Goal: Task Accomplishment & Management: Manage account settings

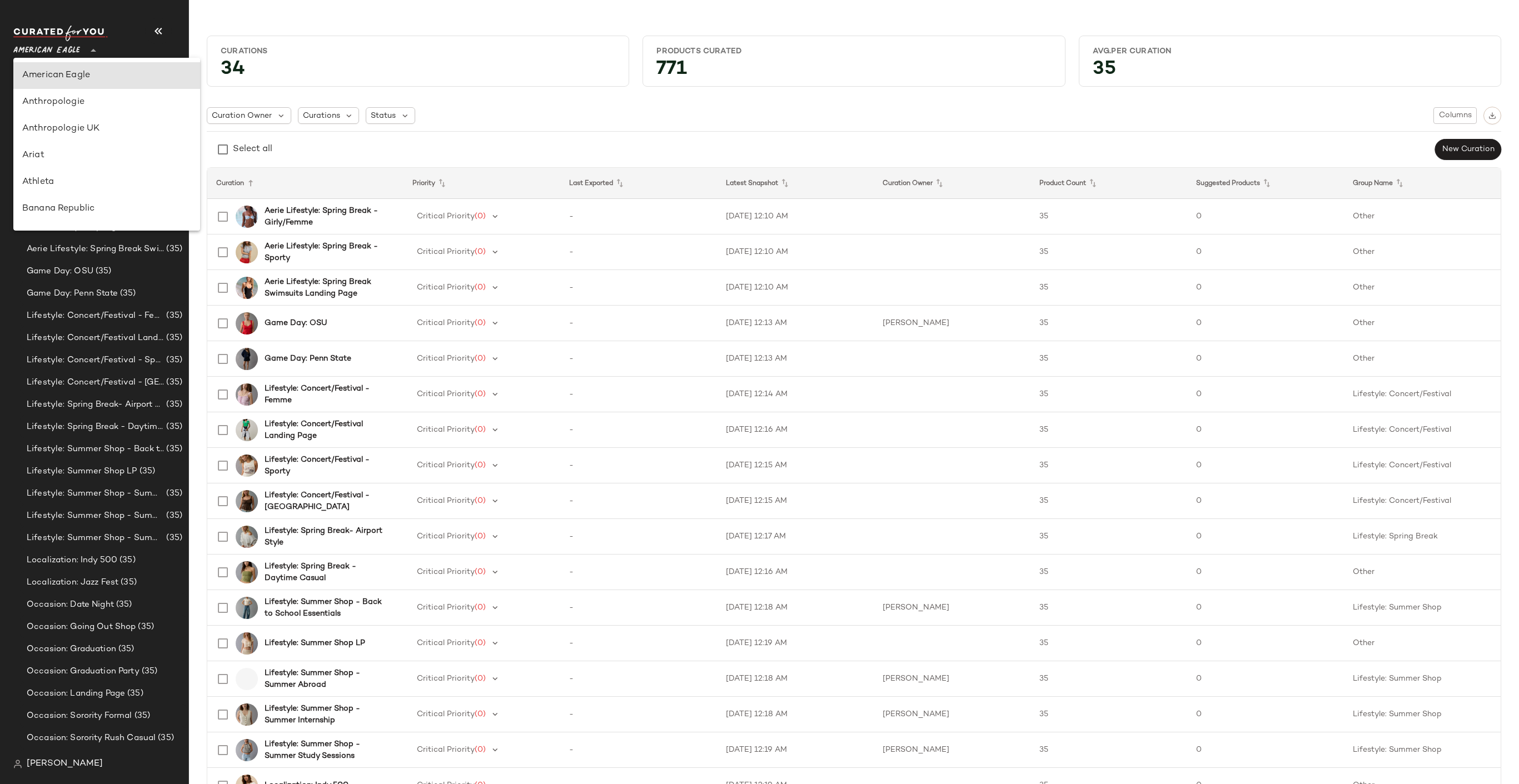
click at [62, 48] on span "American Eagle" at bounding box center [46, 48] width 66 height 20
click at [83, 196] on div "Banana Republic" at bounding box center [107, 209] width 187 height 27
type input "**"
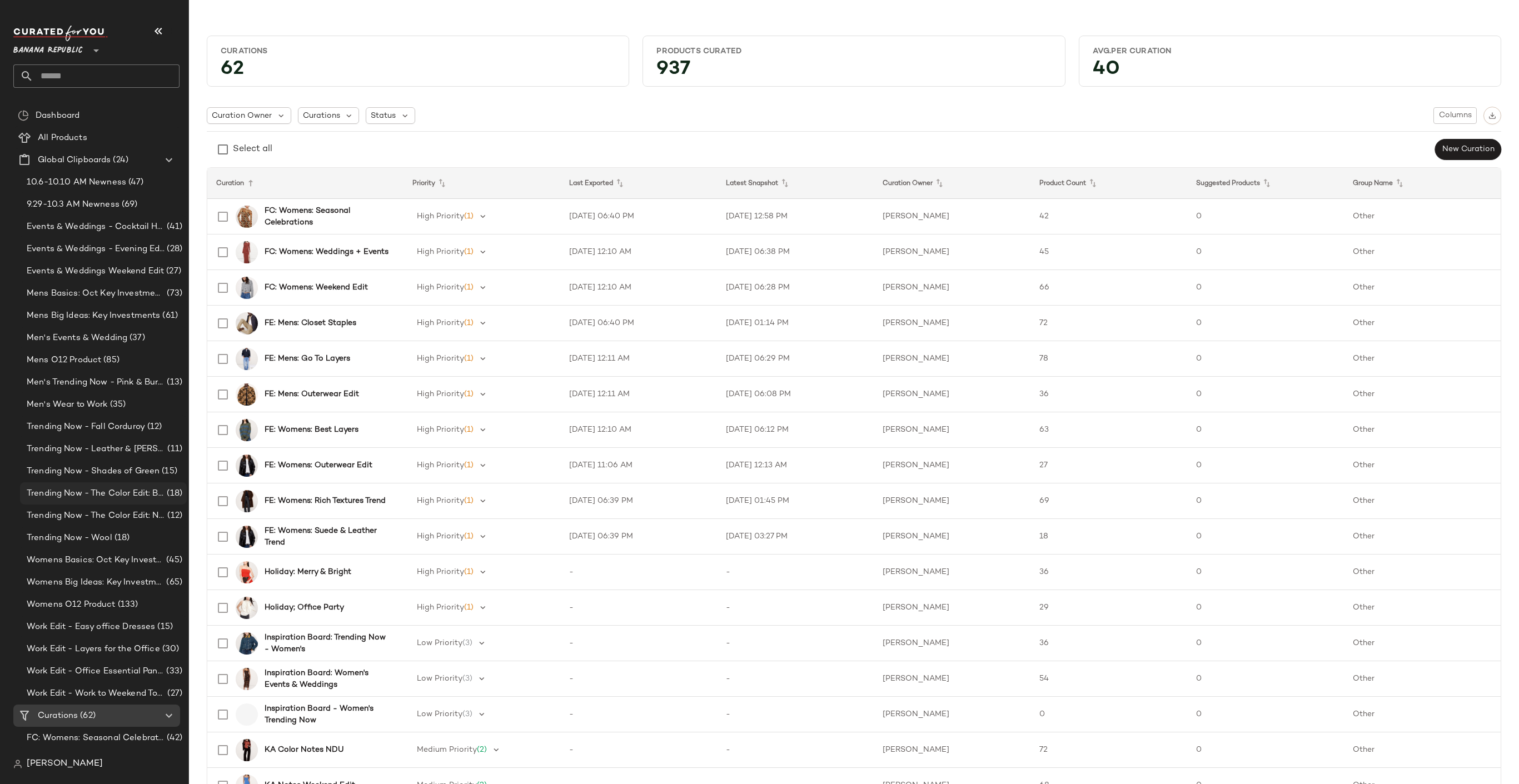
scroll to position [245, 0]
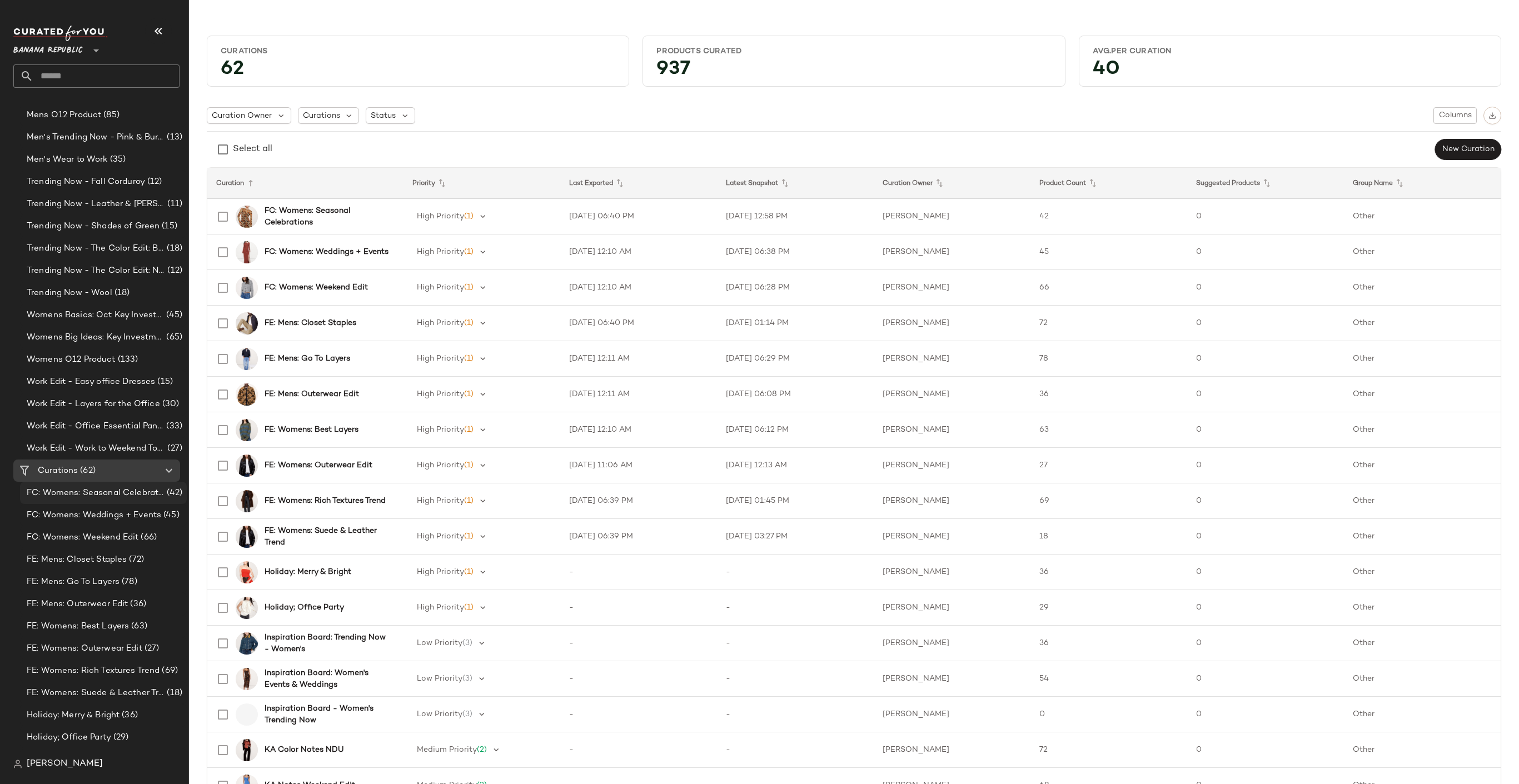
click at [95, 497] on span "FC: Womens: Seasonal Celebrations" at bounding box center [95, 493] width 138 height 13
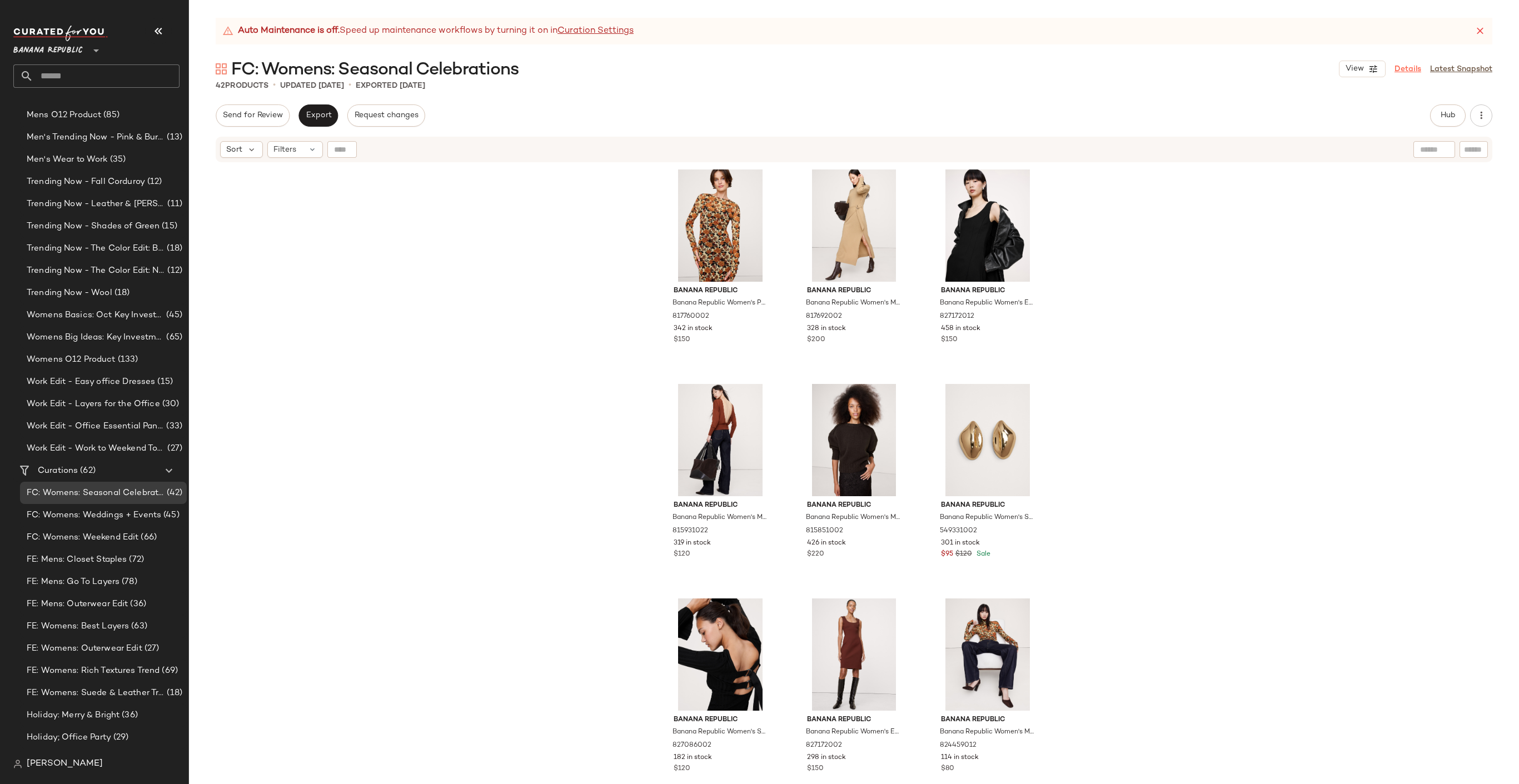
click at [1407, 69] on link "Details" at bounding box center [1408, 68] width 27 height 11
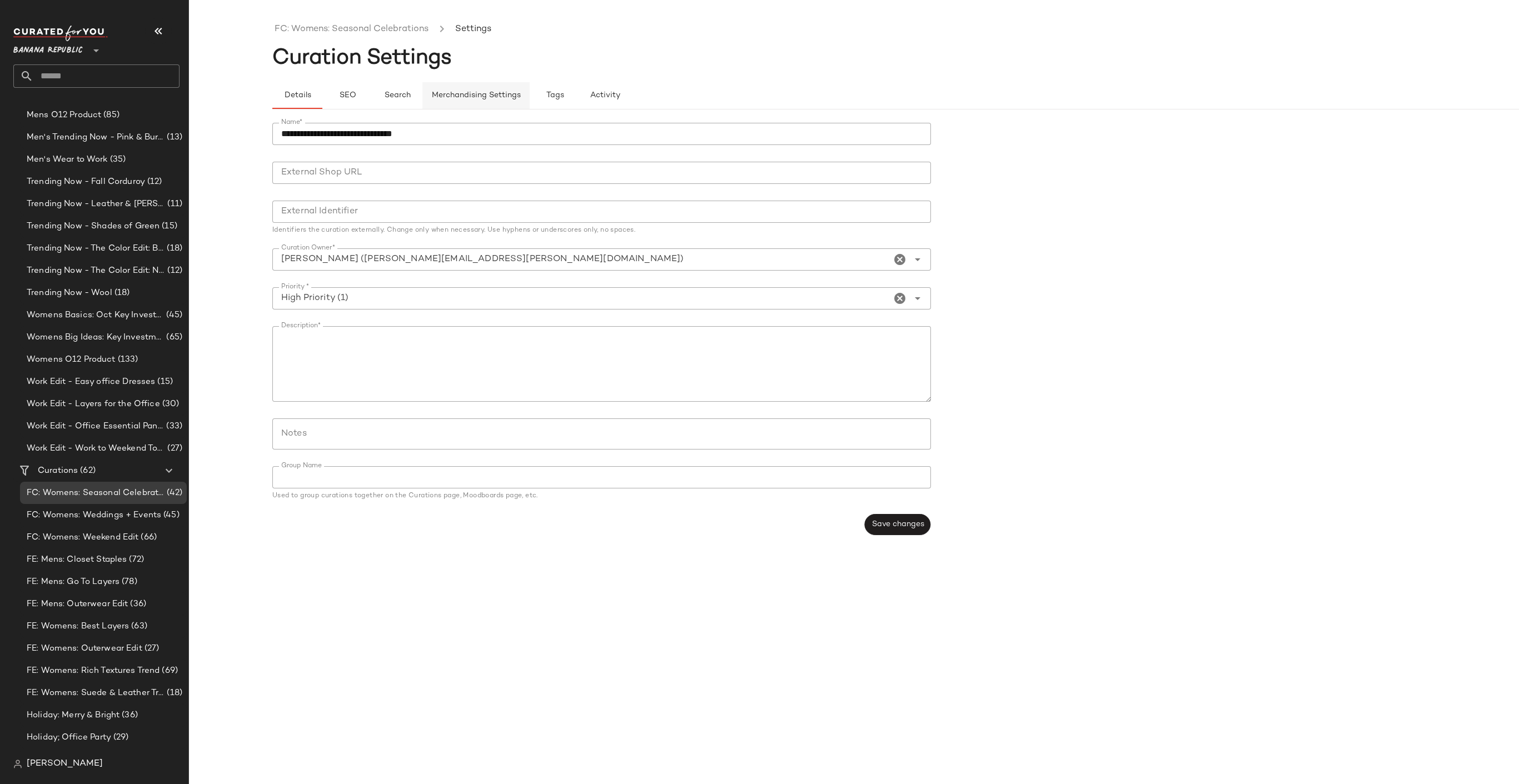
click at [472, 95] on span "Merchandising Settings" at bounding box center [475, 95] width 89 height 9
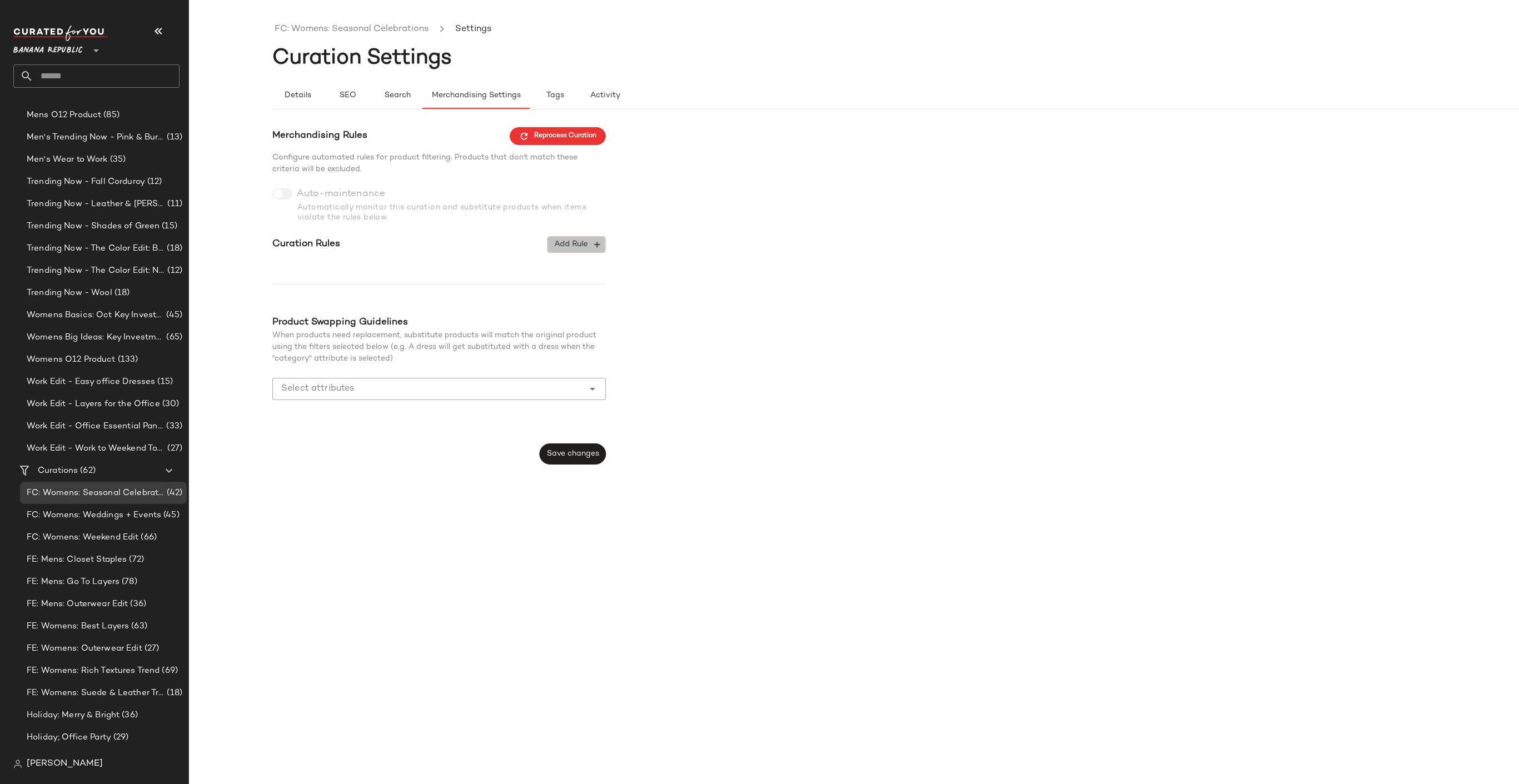
click at [580, 248] on span "Add Rule" at bounding box center [576, 244] width 46 height 10
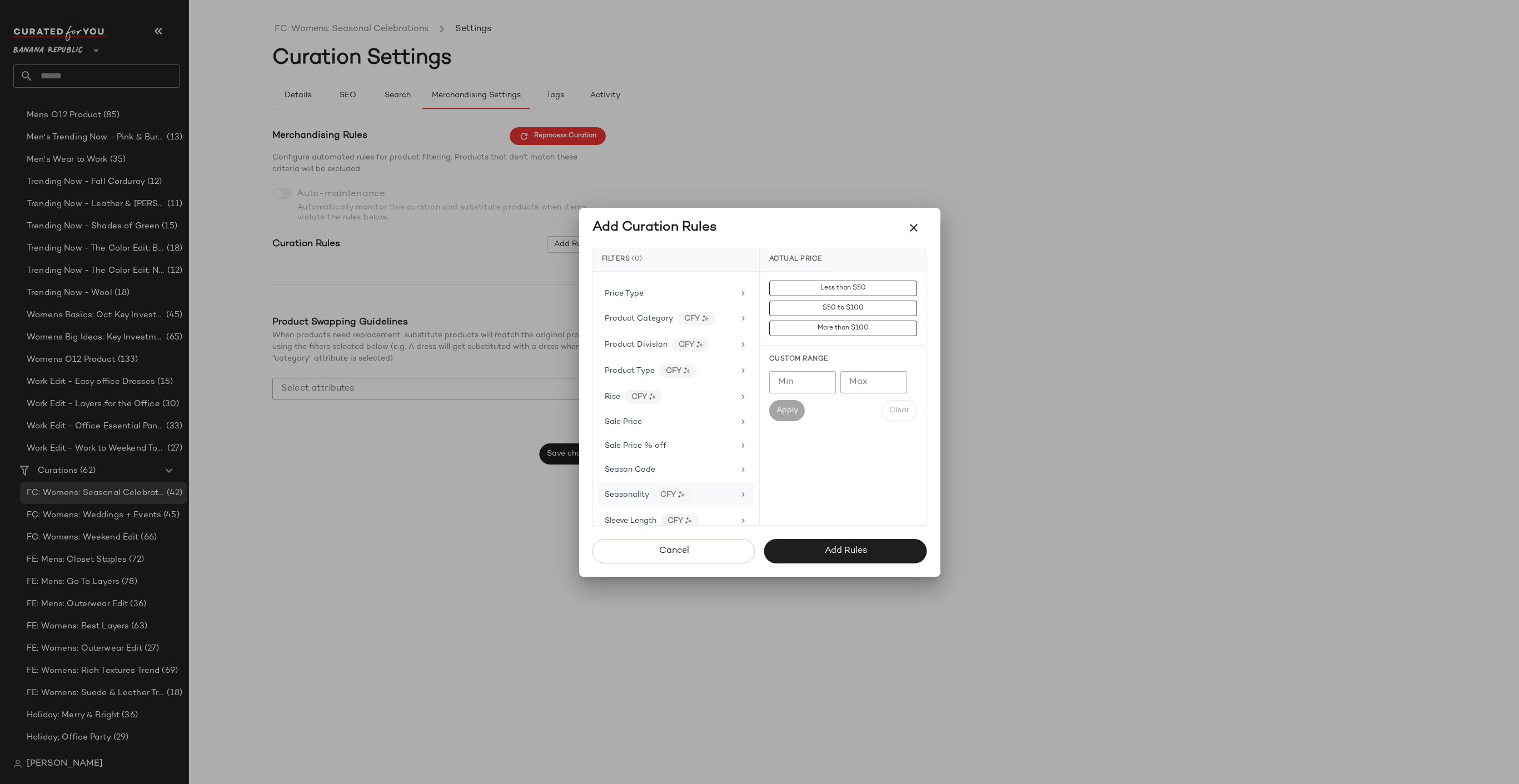
scroll to position [719, 0]
click at [708, 377] on div "Product Type CFY" at bounding box center [669, 384] width 130 height 14
click at [713, 302] on div "Price Type" at bounding box center [669, 307] width 130 height 11
click at [814, 361] on div "PROMO" at bounding box center [843, 368] width 166 height 27
click at [811, 401] on div "REGULAR" at bounding box center [843, 395] width 166 height 27
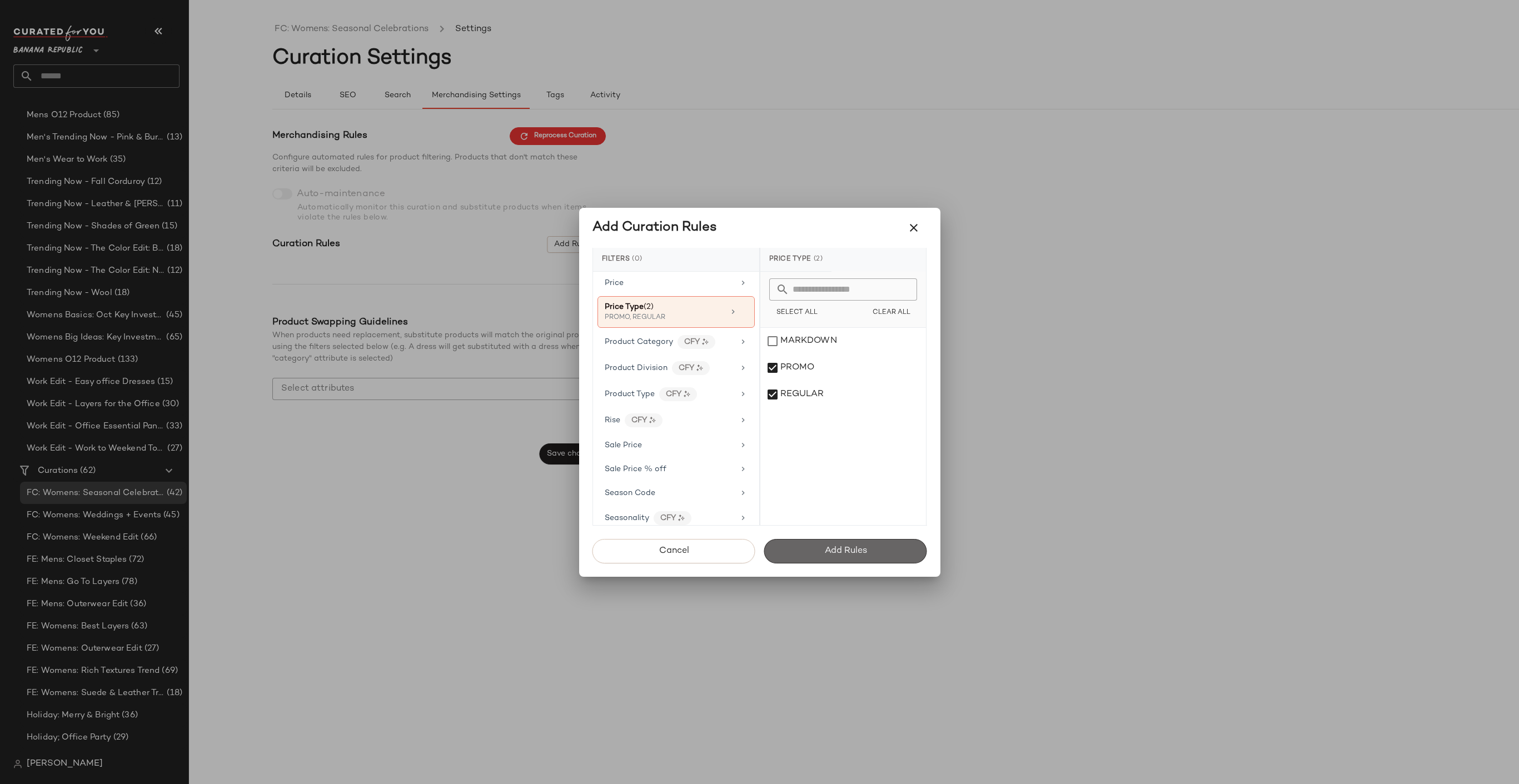
click at [827, 552] on span "Add Rules" at bounding box center [845, 551] width 43 height 11
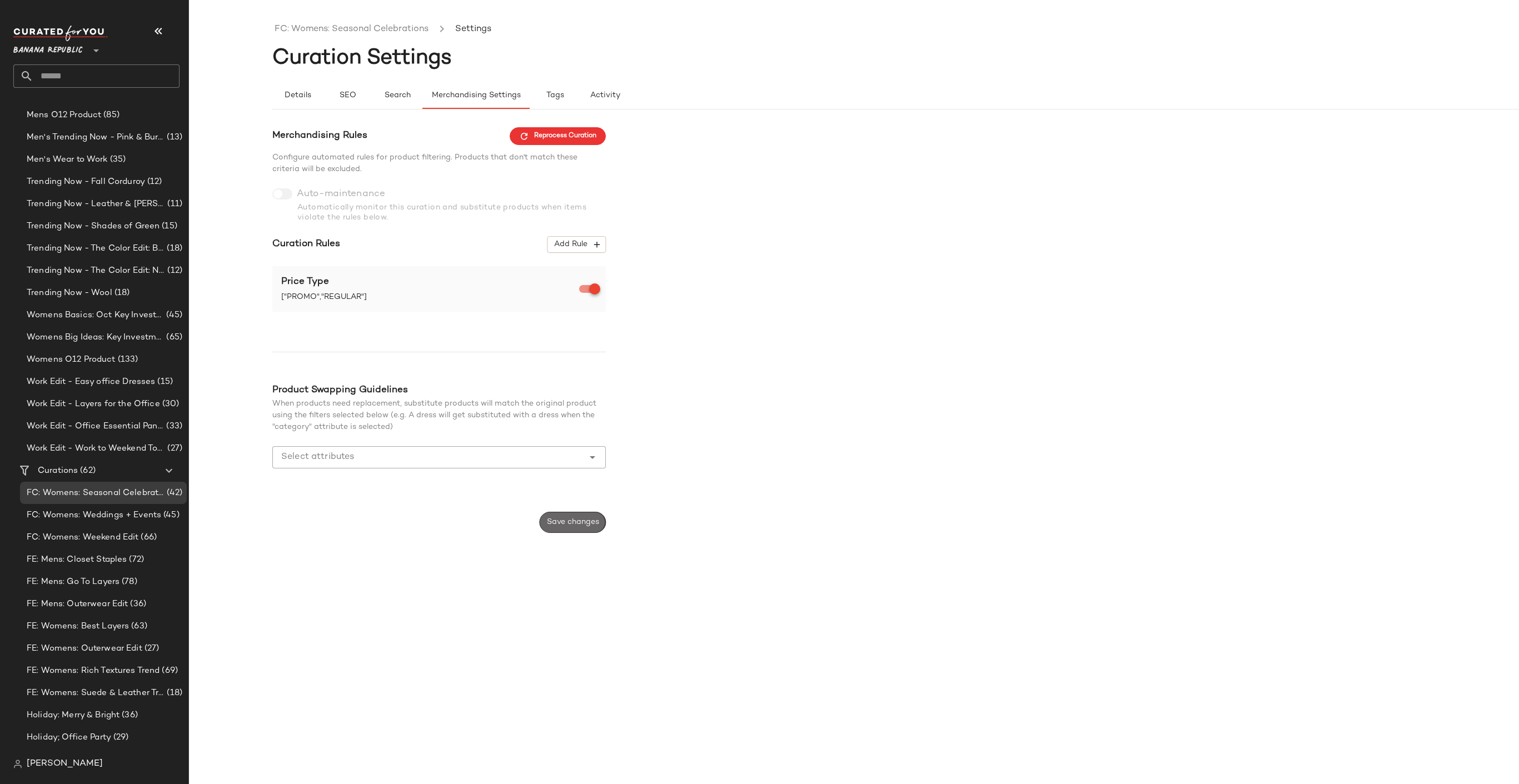
click at [575, 524] on span "Save changes" at bounding box center [572, 522] width 53 height 9
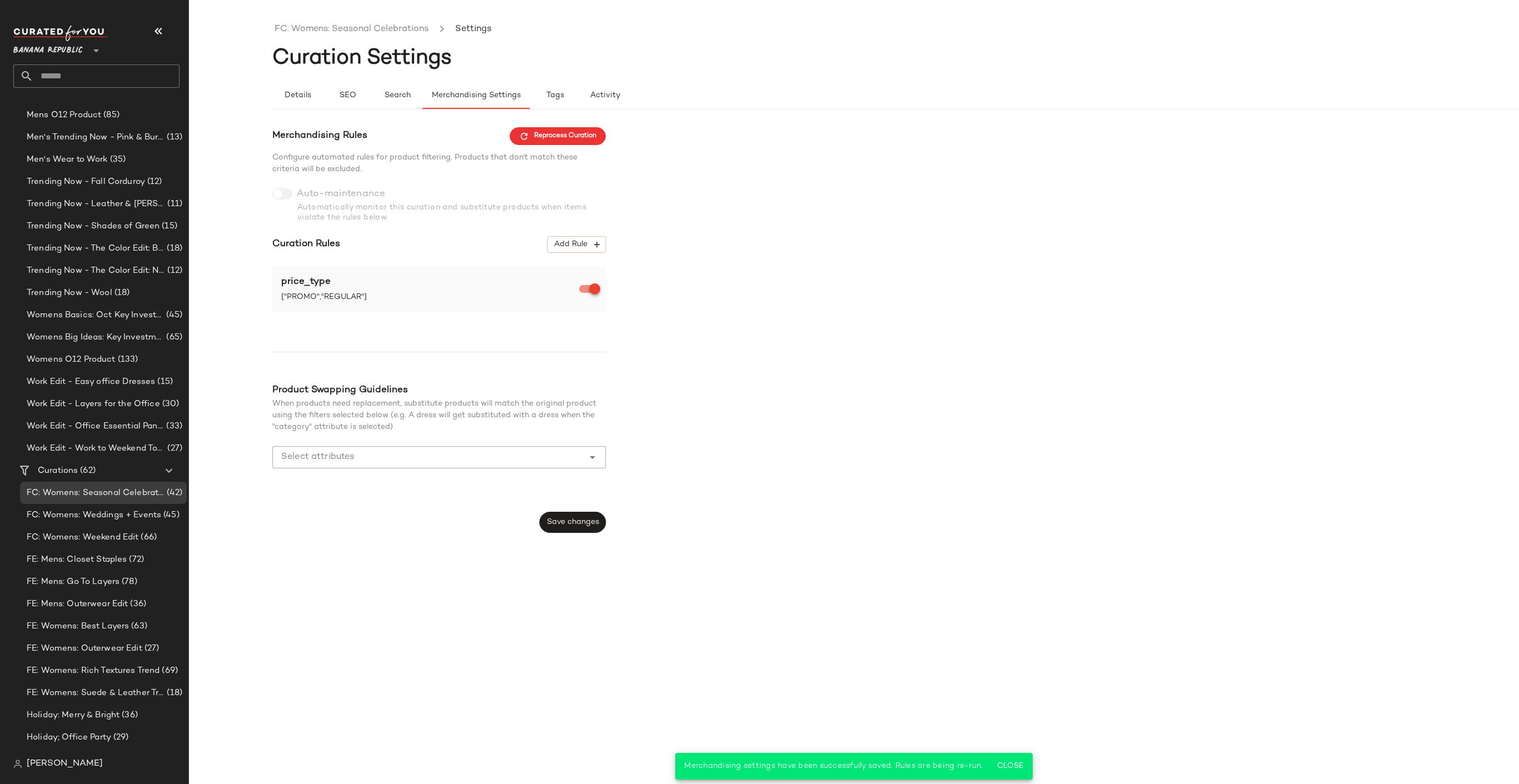
click at [279, 190] on div "Merchandising Rules Reprocess Curation Configure automated rules for product fi…" at bounding box center [439, 330] width 334 height 405
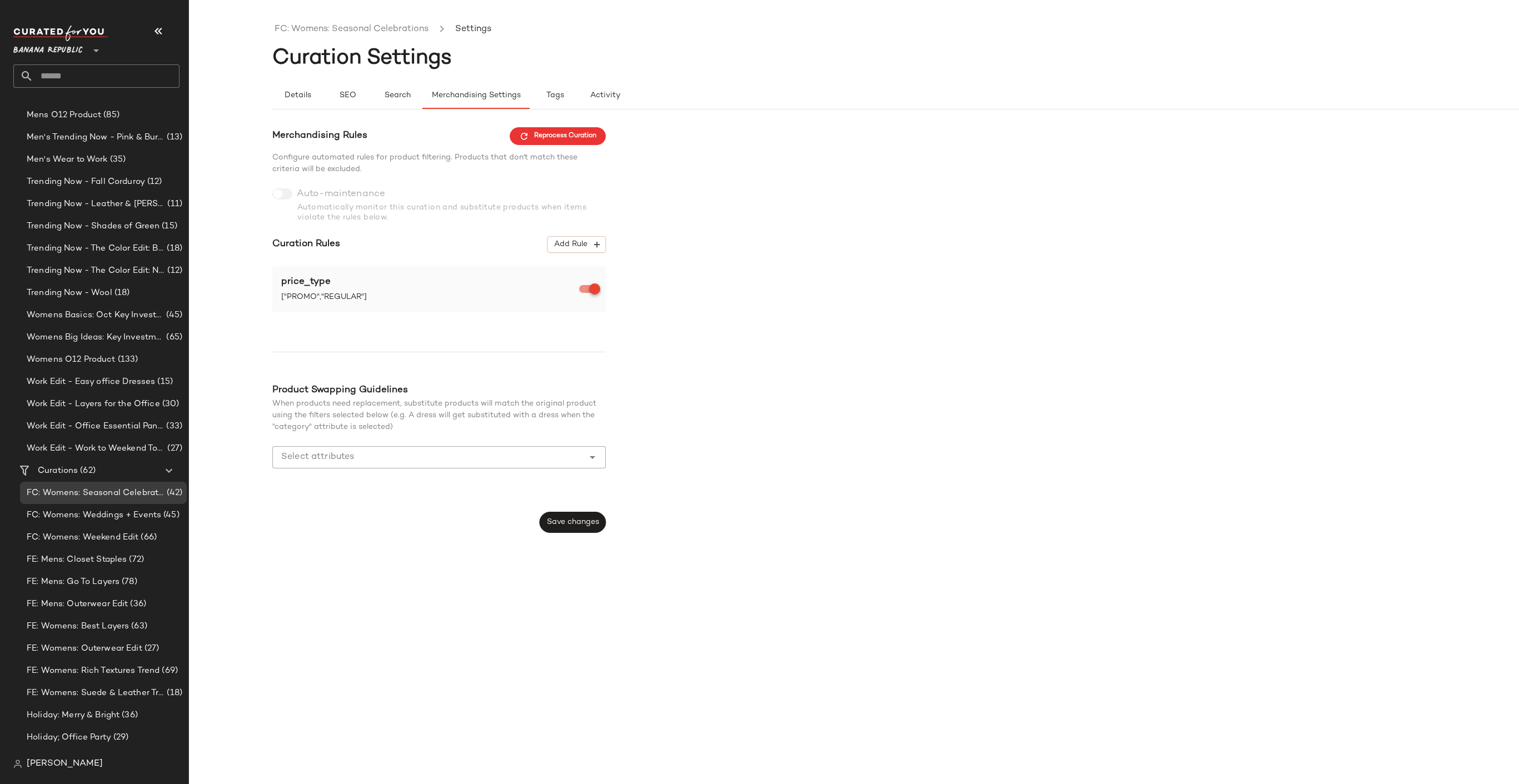
click at [287, 191] on div "Merchandising Rules Reprocess Curation Configure automated rules for product fi…" at bounding box center [439, 330] width 334 height 405
click at [404, 209] on div "Merchandising Rules Reprocess Curation Configure automated rules for product fi…" at bounding box center [439, 330] width 334 height 405
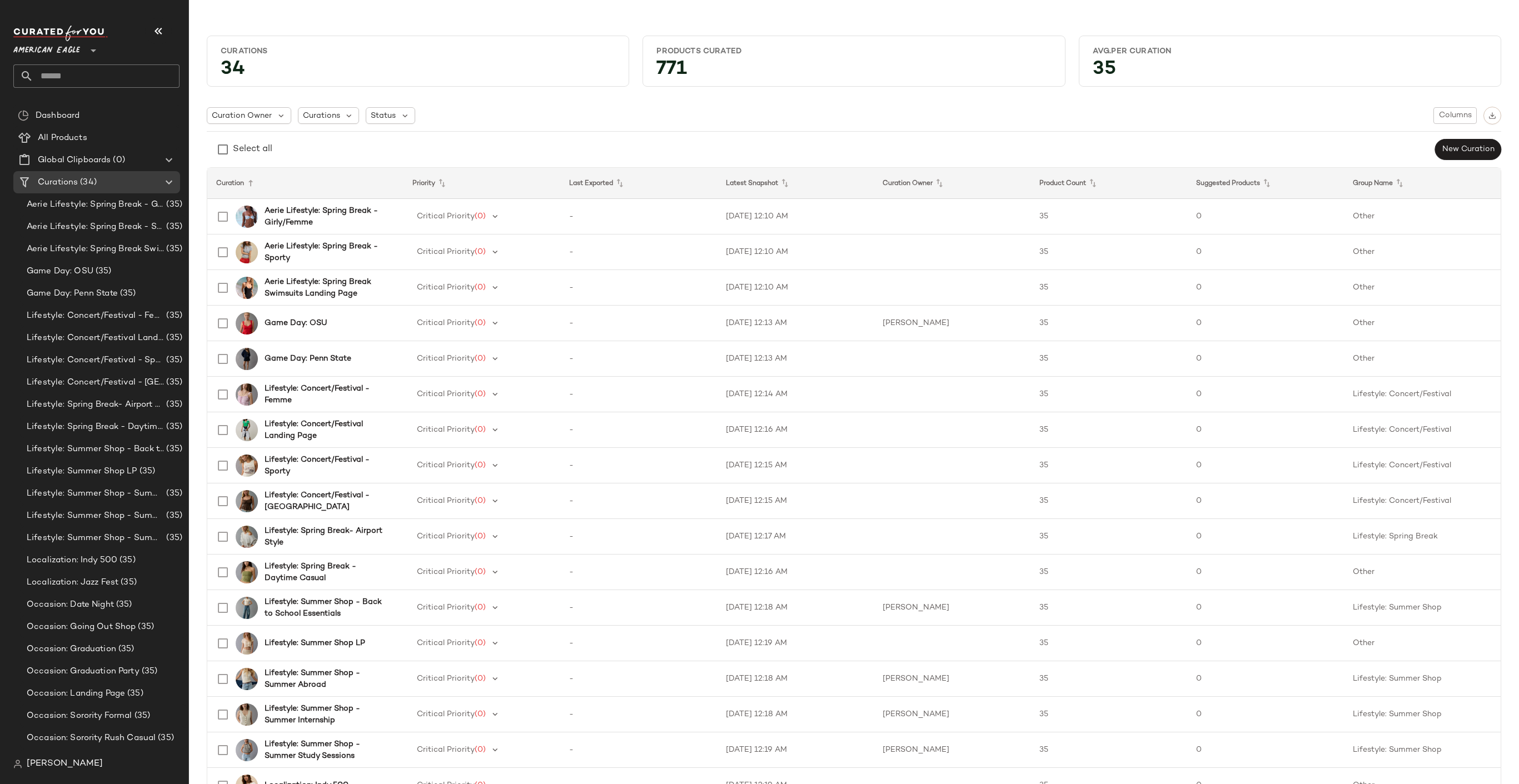
click at [50, 52] on span "American Eagle" at bounding box center [46, 48] width 66 height 20
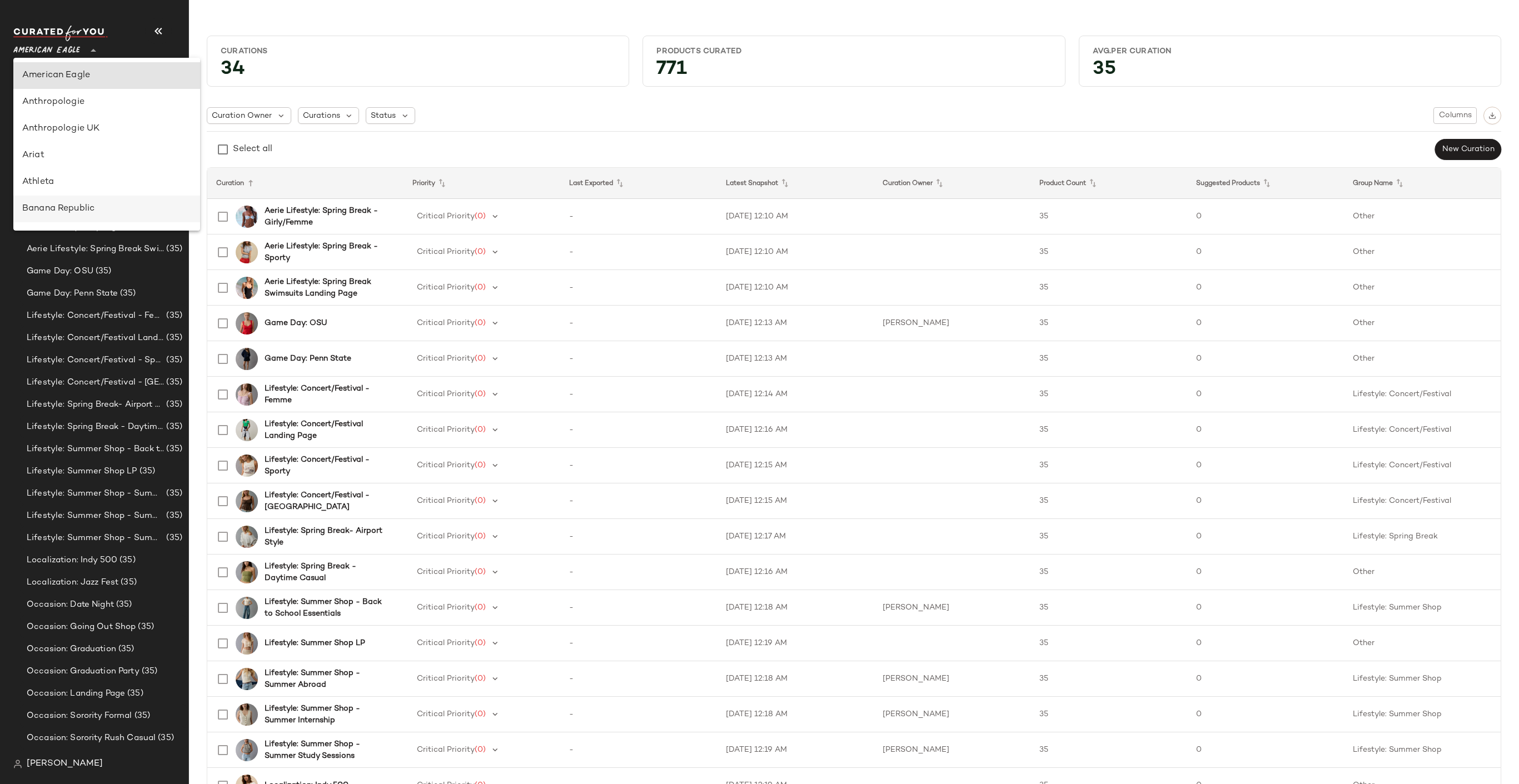
click at [58, 204] on div "Banana Republic" at bounding box center [107, 209] width 169 height 13
type input "**"
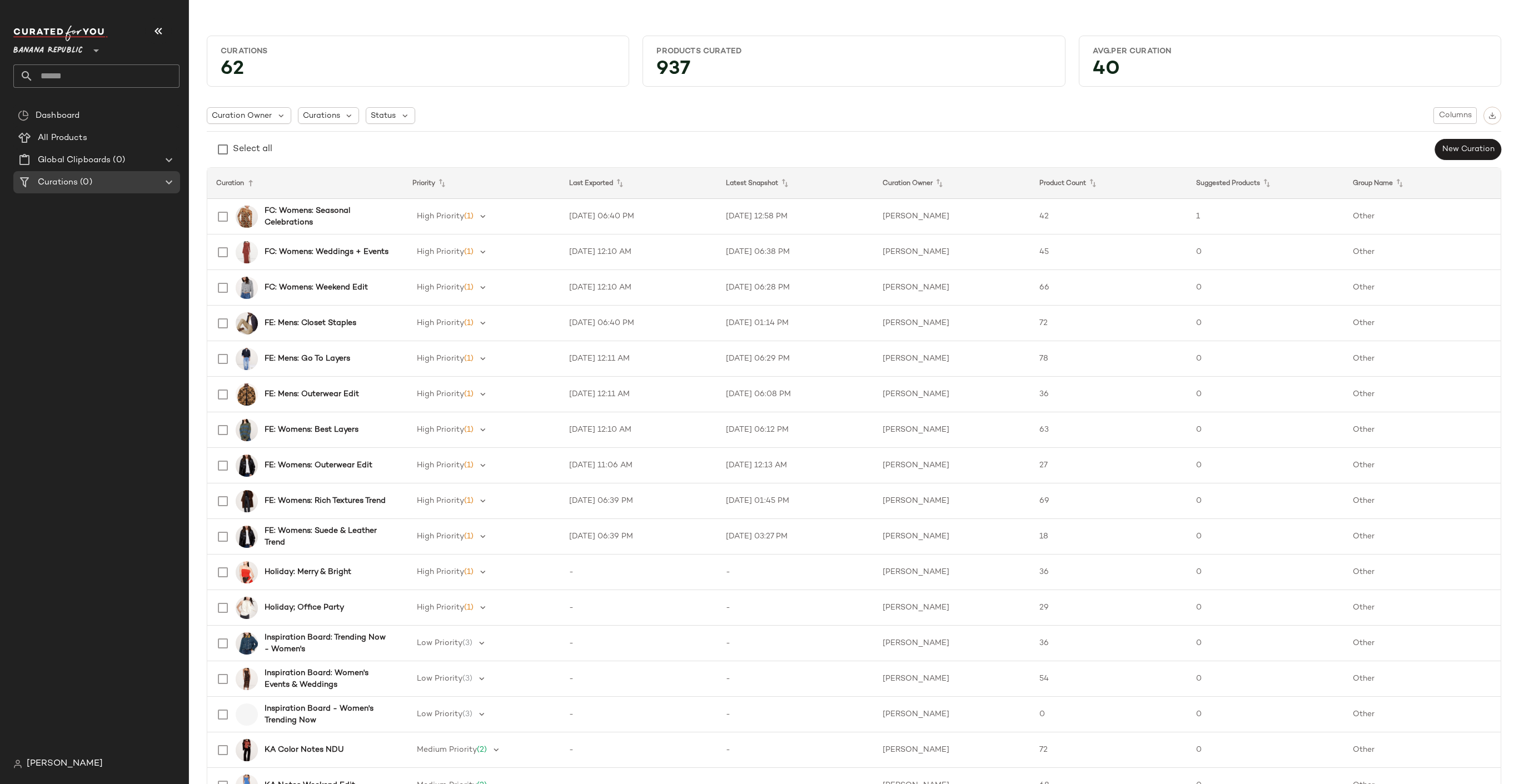
click at [54, 762] on span "[PERSON_NAME]" at bounding box center [64, 764] width 76 height 13
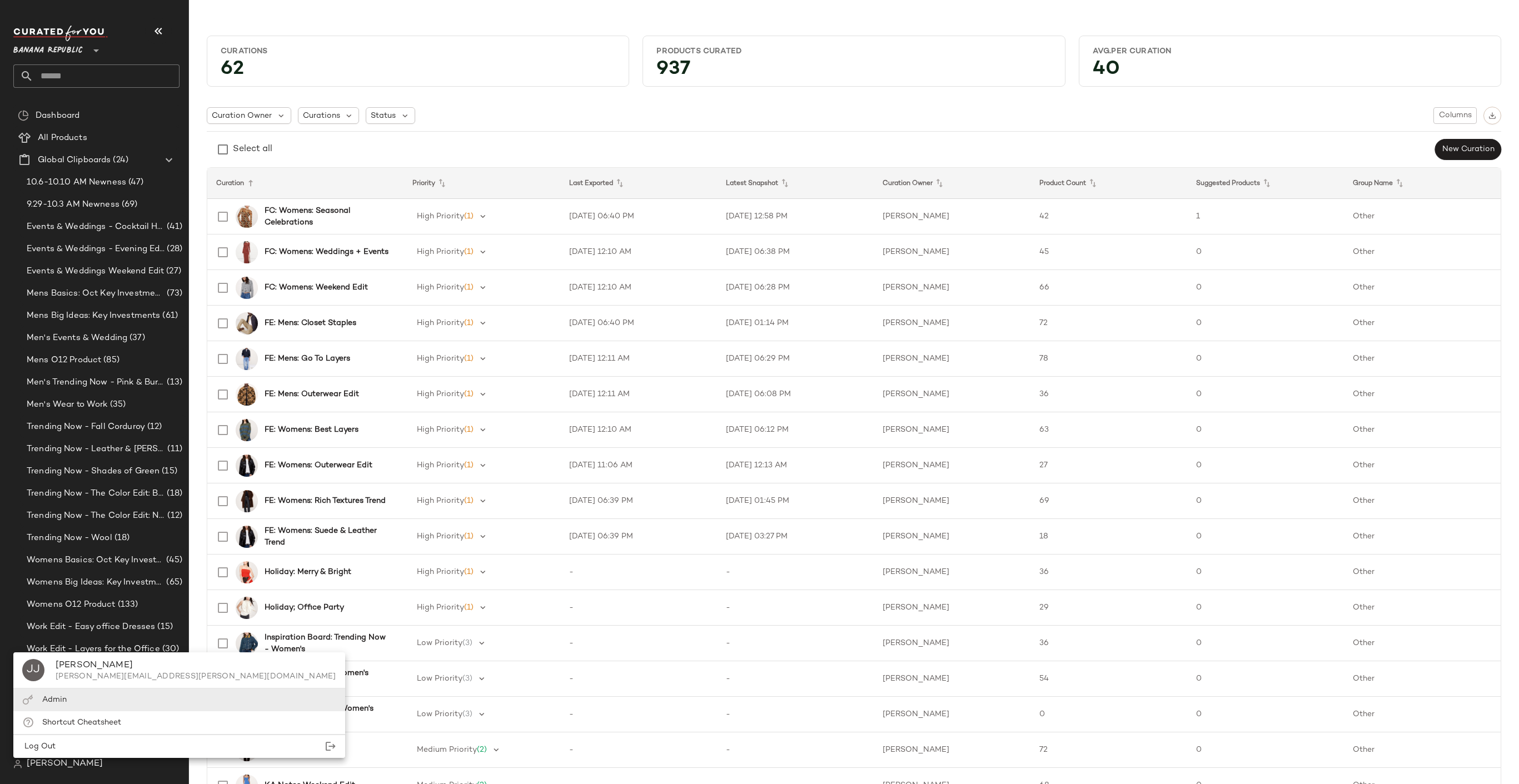
click at [61, 694] on div "Admin" at bounding box center [54, 699] width 24 height 11
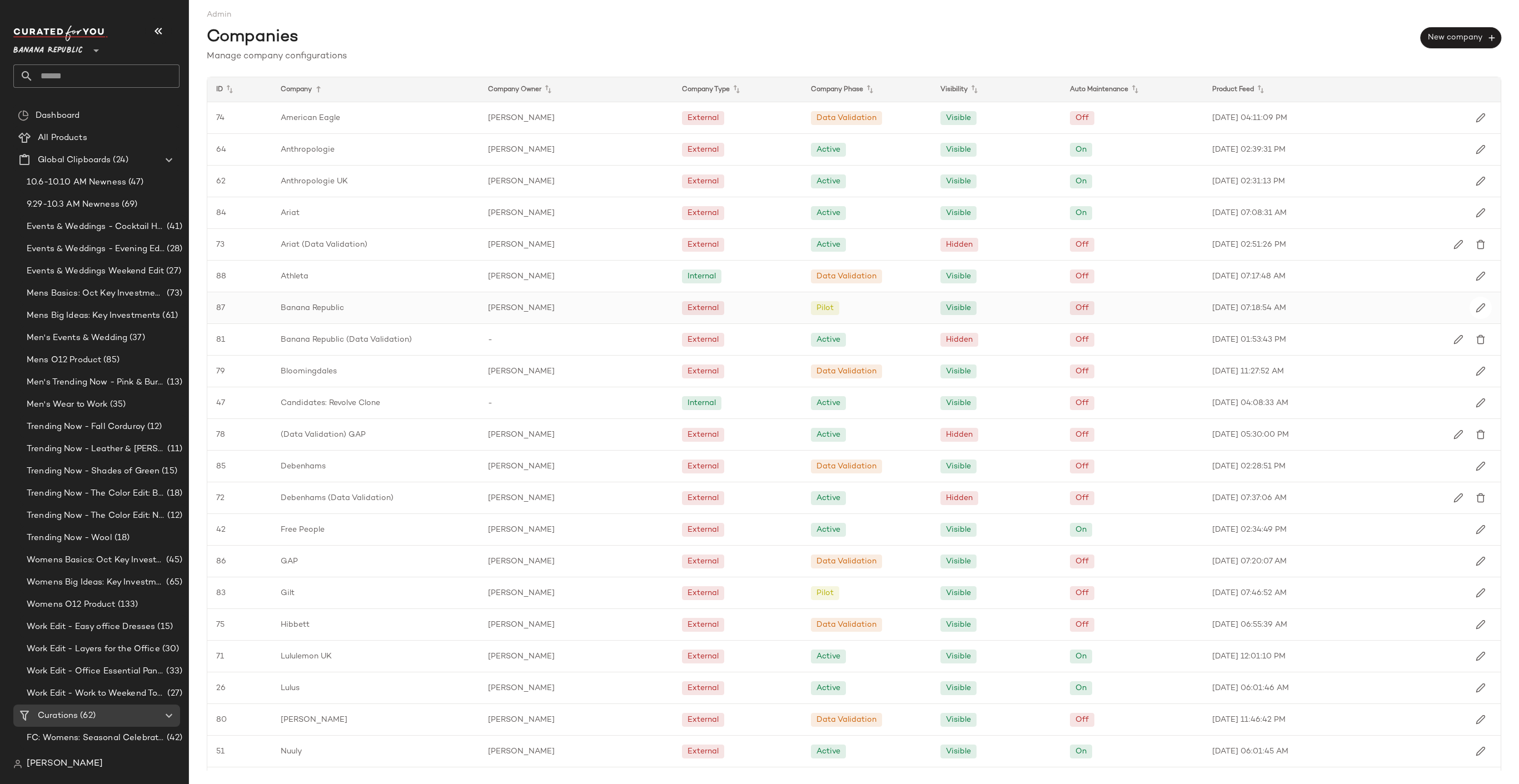
click at [347, 303] on div "Banana Republic" at bounding box center [375, 307] width 207 height 31
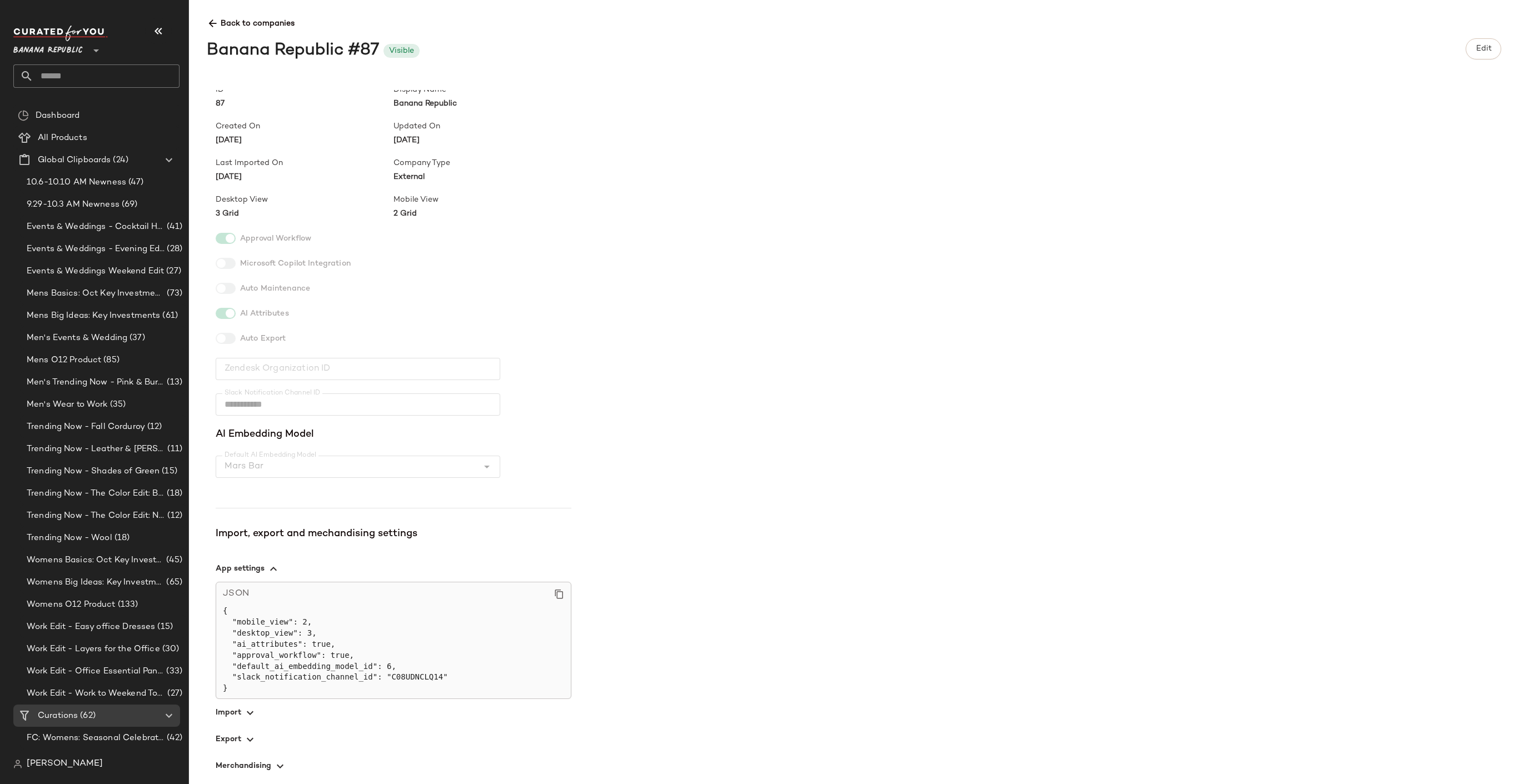
scroll to position [38, 0]
click at [277, 762] on icon "button" at bounding box center [280, 763] width 13 height 13
click at [239, 731] on span "button" at bounding box center [394, 736] width 356 height 27
click at [240, 712] on span "button" at bounding box center [394, 709] width 356 height 27
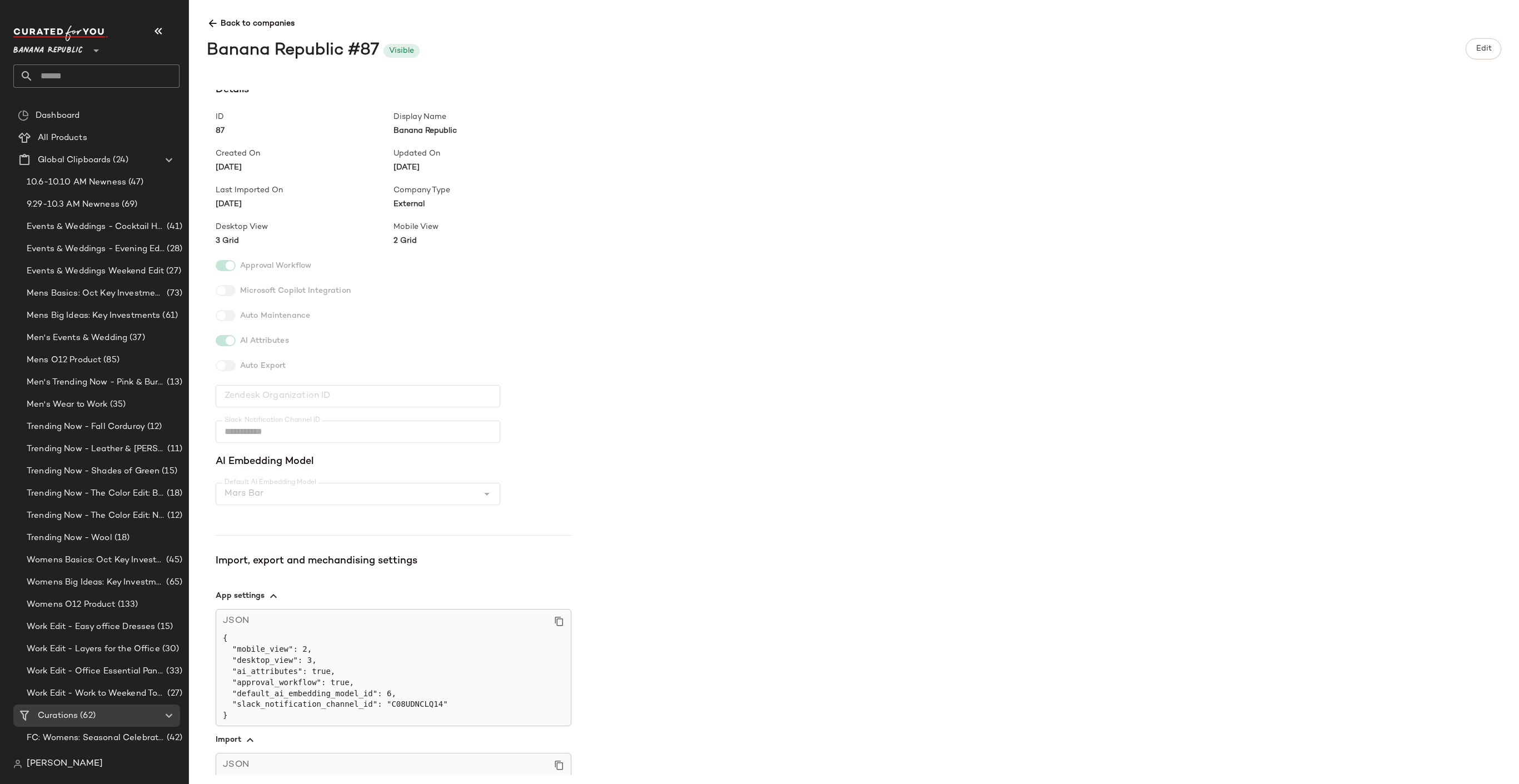
scroll to position [0, 0]
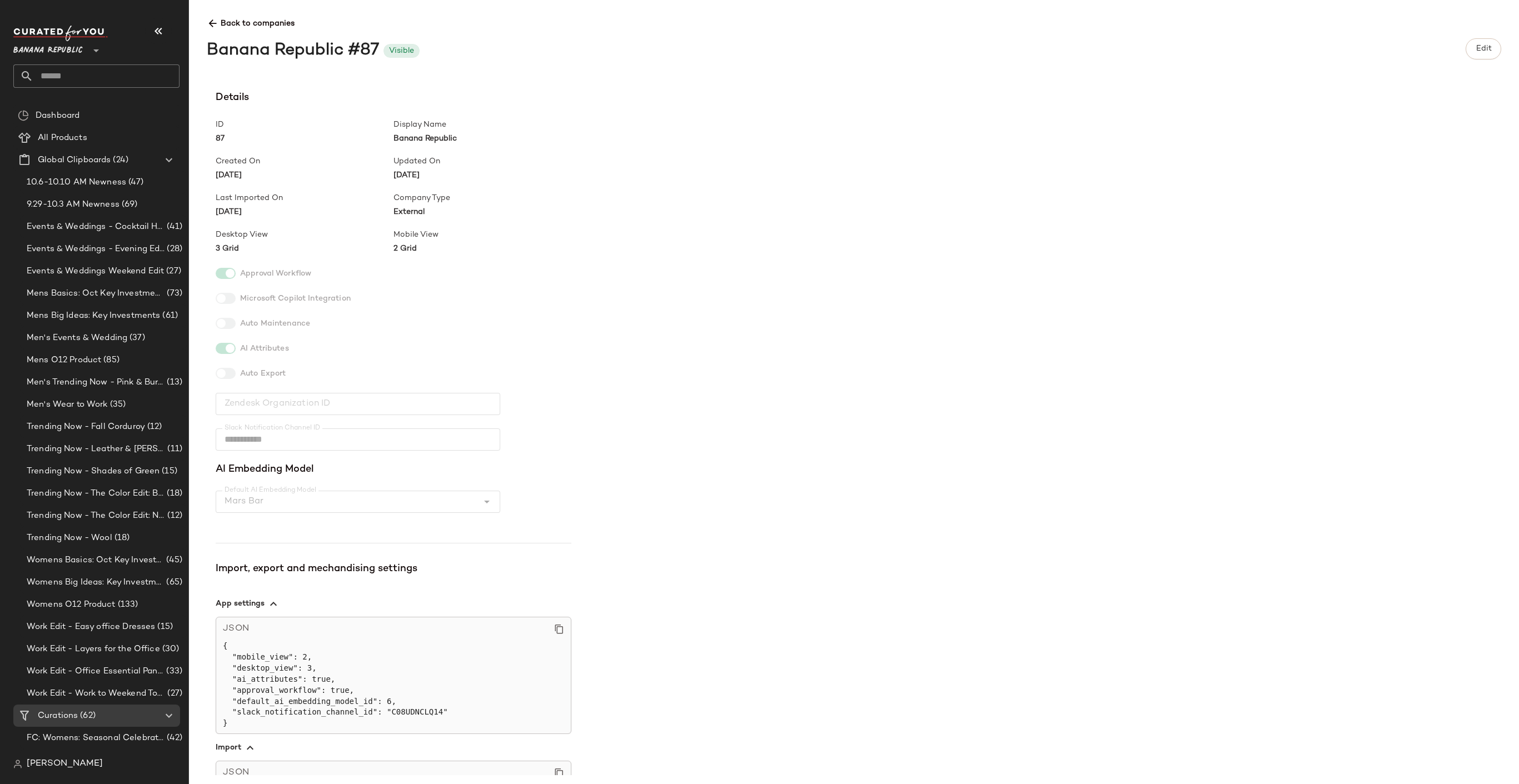
click at [205, 27] on div "**********" at bounding box center [854, 392] width 1330 height 784
